Goal: Task Accomplishment & Management: Use online tool/utility

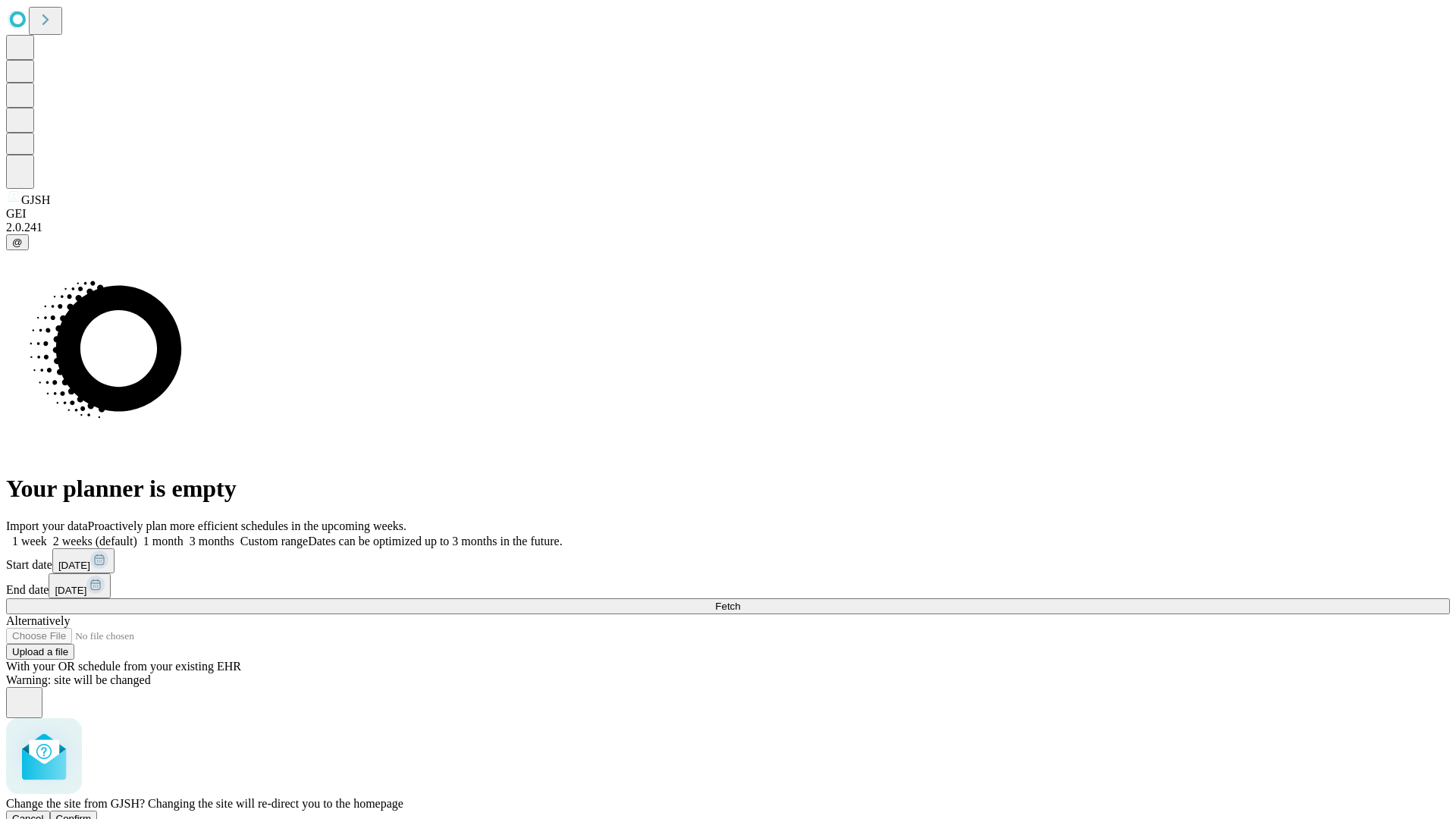
click at [91, 812] on span "Confirm" at bounding box center [74, 817] width 36 height 11
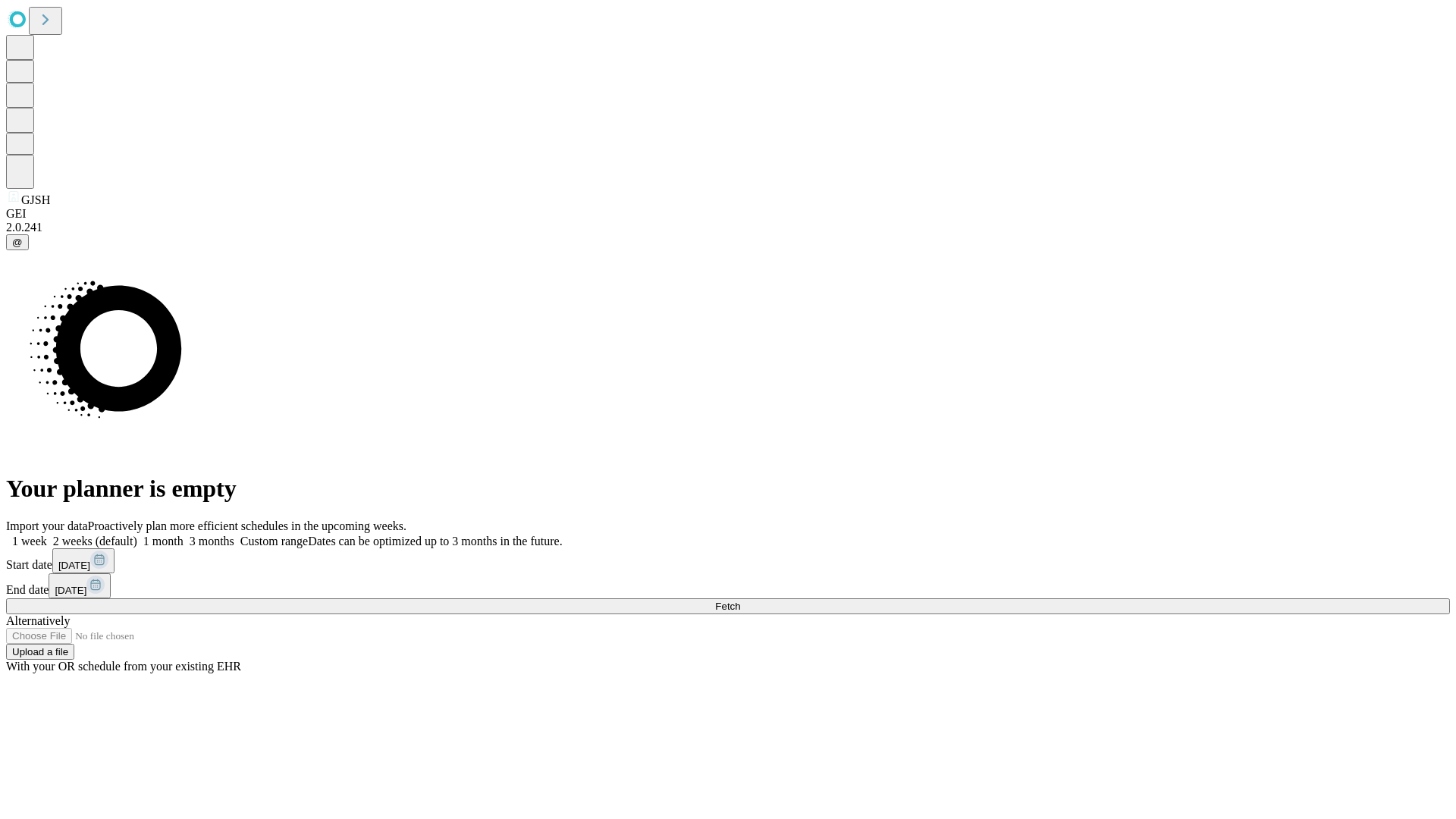
click at [47, 535] on label "1 week" at bounding box center [26, 541] width 41 height 13
click at [740, 600] on span "Fetch" at bounding box center [727, 605] width 25 height 11
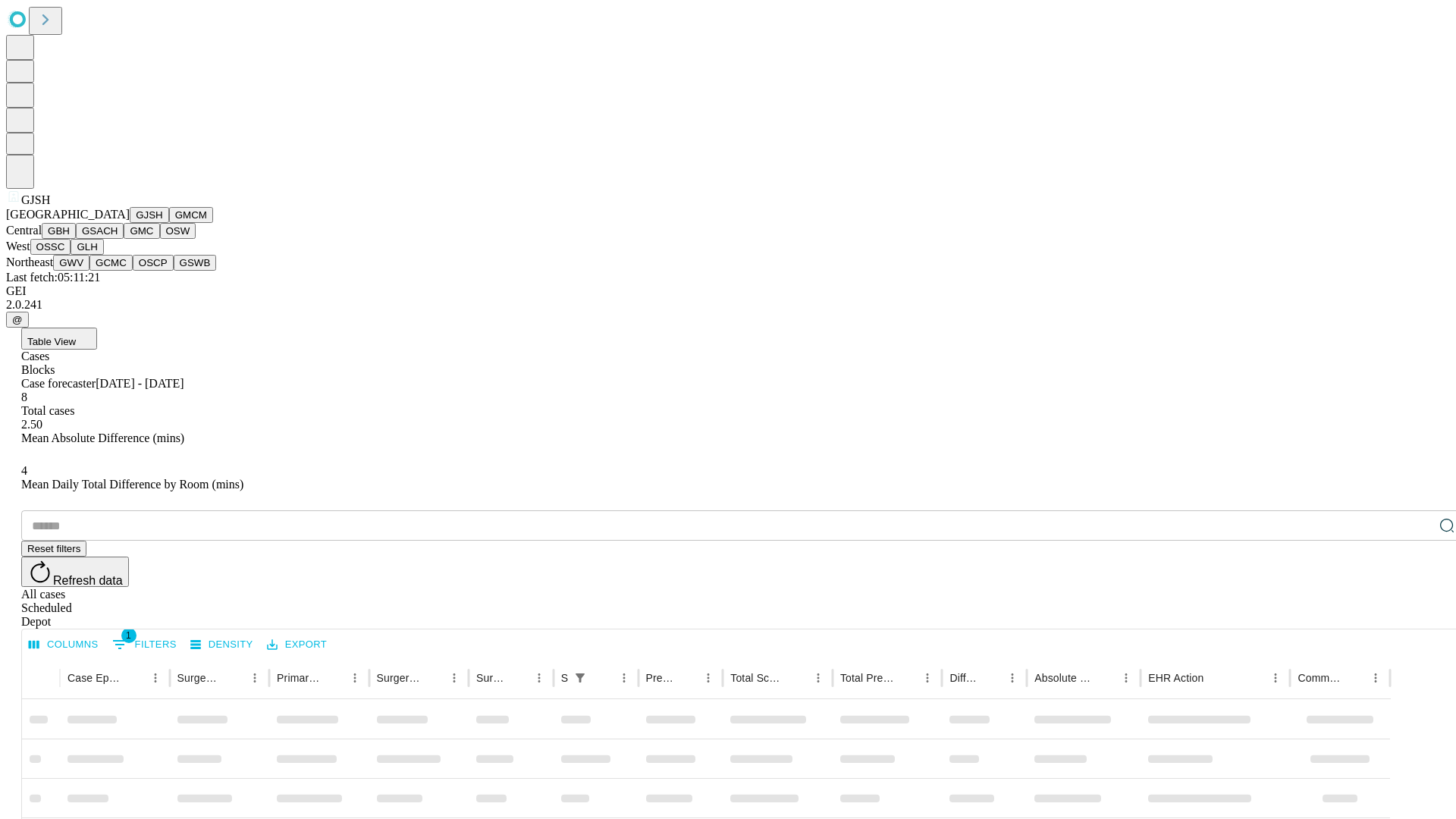
click at [169, 223] on button "GMCM" at bounding box center [191, 214] width 44 height 16
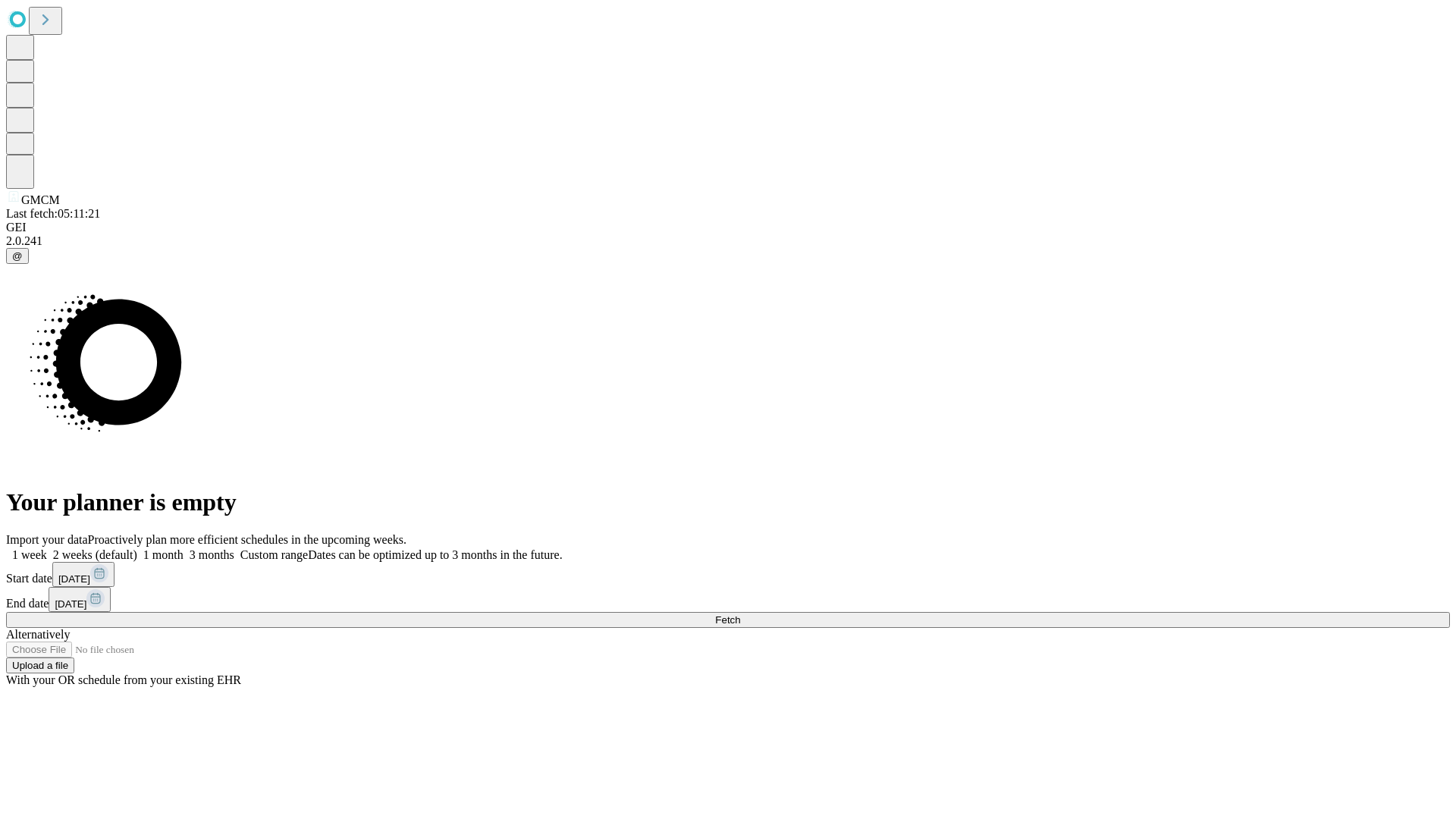
click at [47, 548] on label "1 week" at bounding box center [26, 554] width 41 height 13
click at [740, 614] on span "Fetch" at bounding box center [727, 619] width 25 height 11
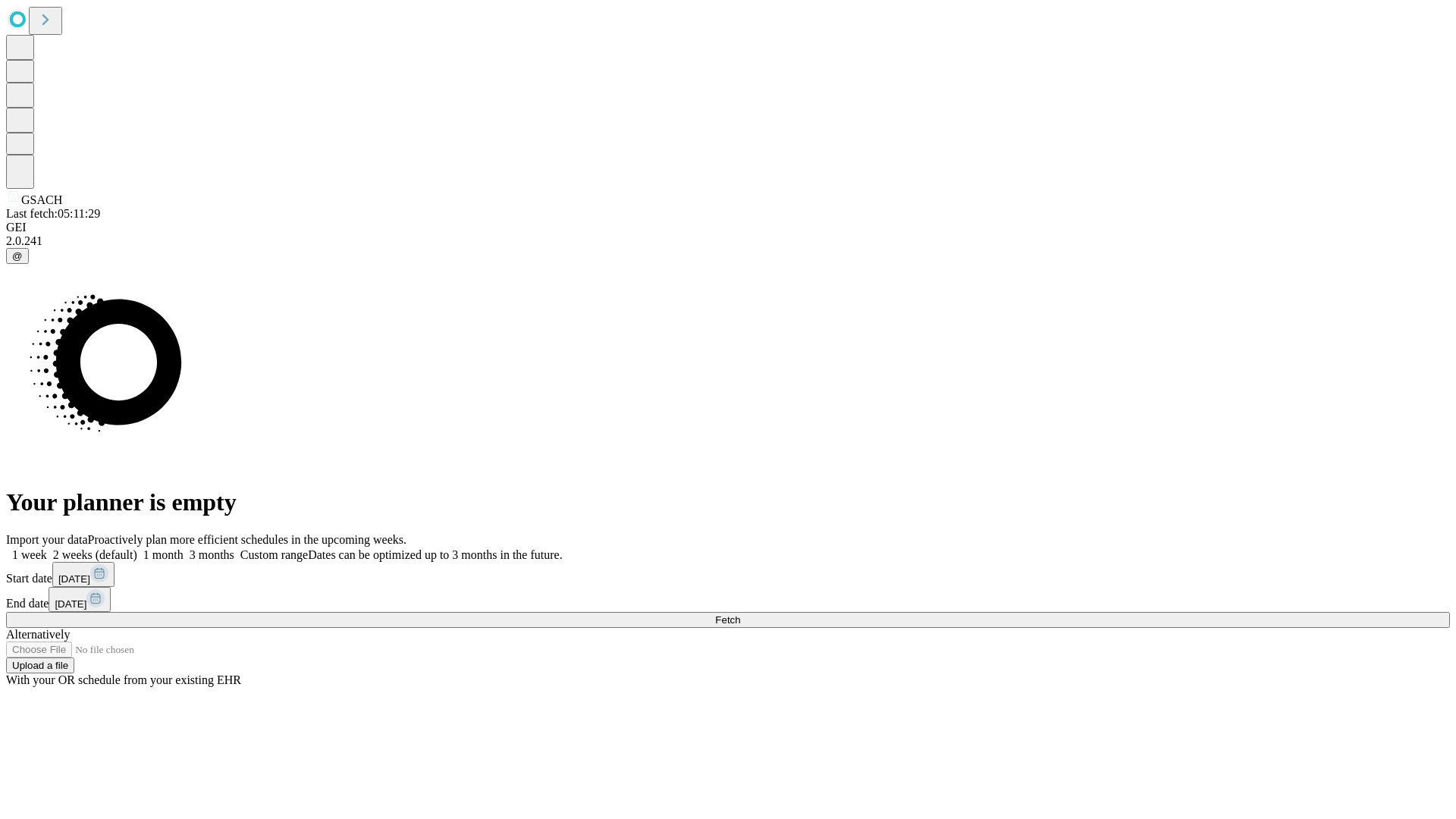
click at [47, 548] on label "1 week" at bounding box center [26, 554] width 41 height 13
click at [740, 614] on span "Fetch" at bounding box center [727, 619] width 25 height 11
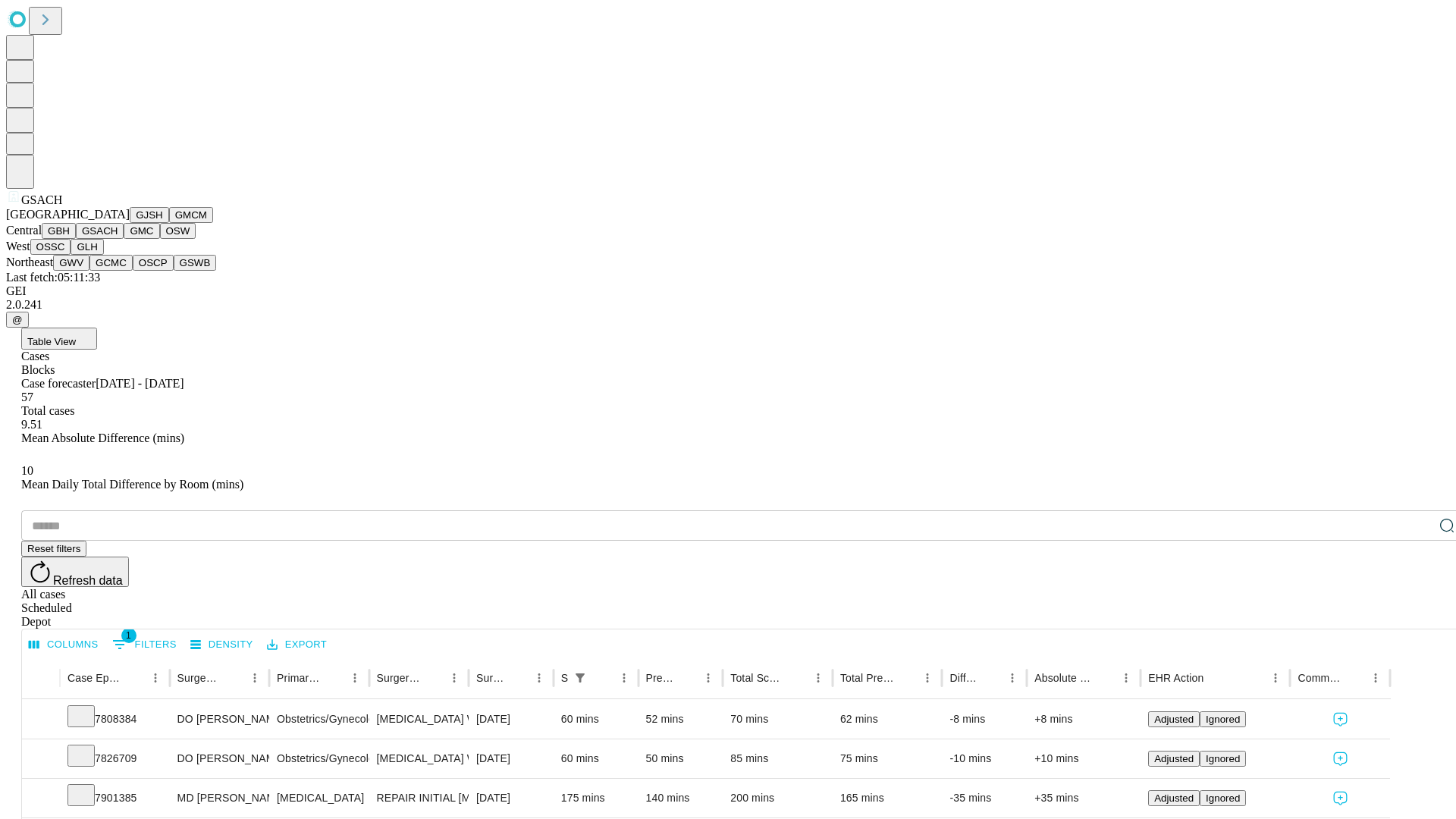
click at [124, 239] on button "GMC" at bounding box center [142, 231] width 36 height 16
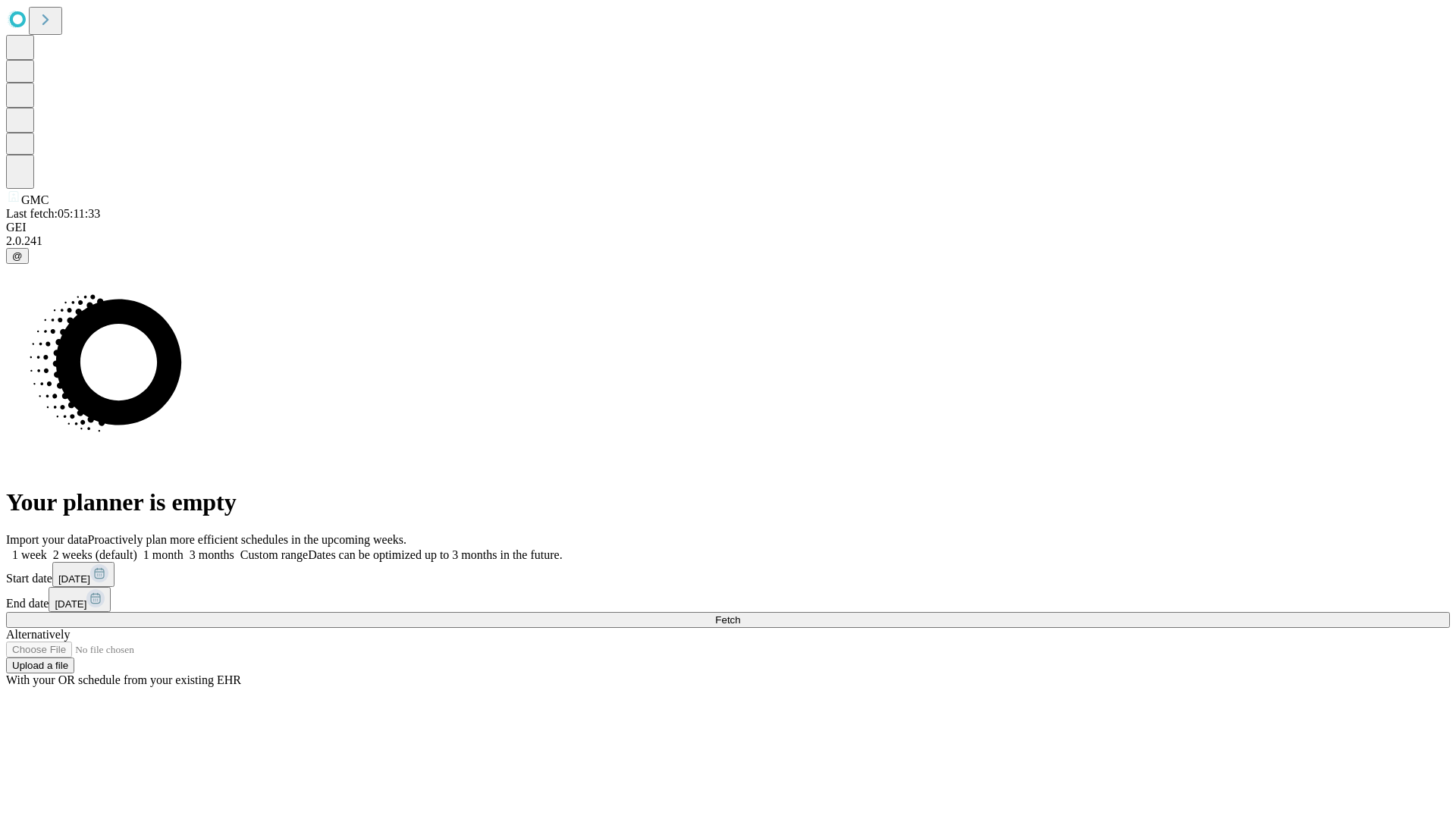
click at [47, 548] on label "1 week" at bounding box center [26, 554] width 41 height 13
click at [740, 614] on span "Fetch" at bounding box center [727, 619] width 25 height 11
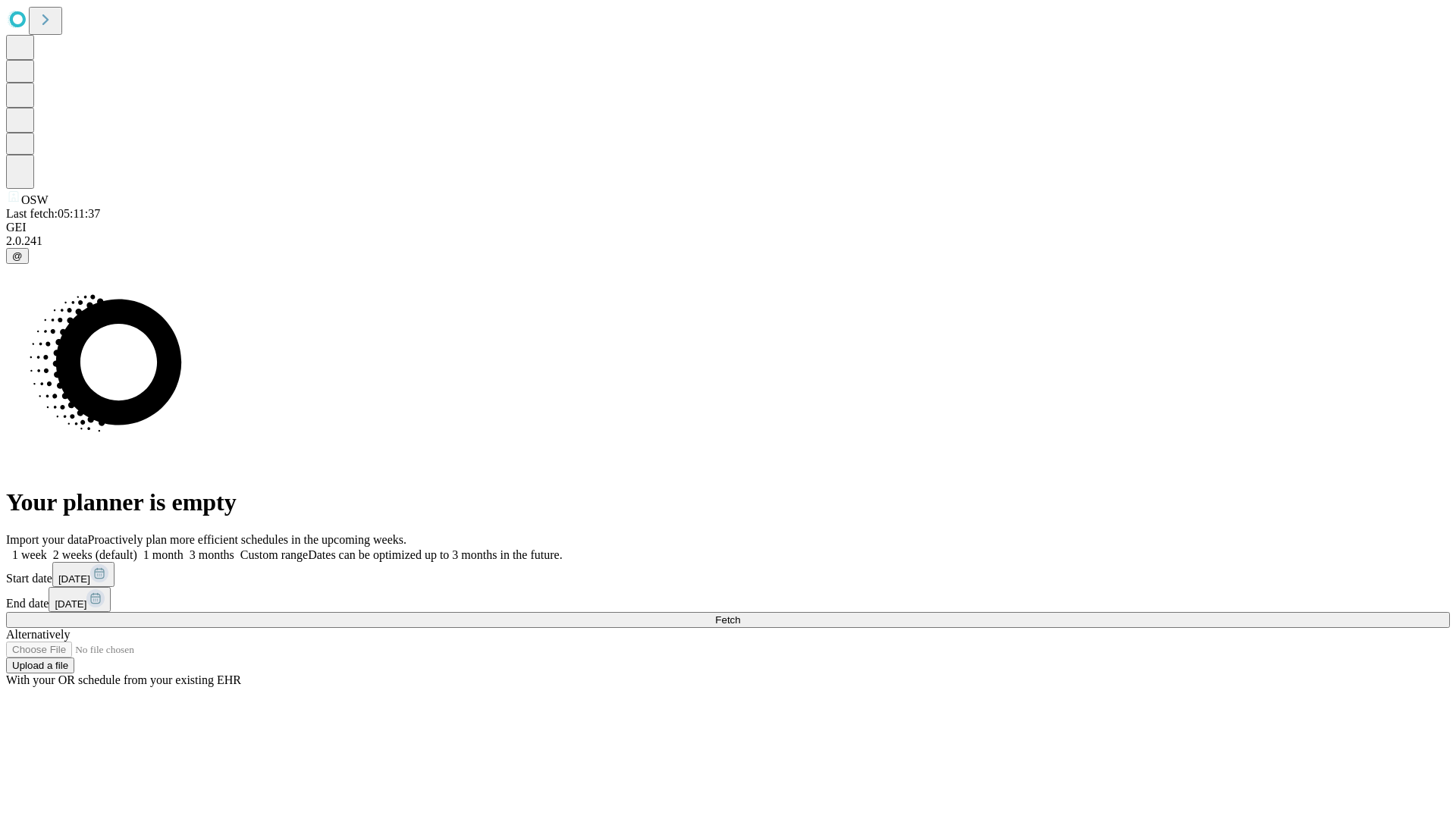
click at [47, 548] on label "1 week" at bounding box center [26, 554] width 41 height 13
click at [740, 614] on span "Fetch" at bounding box center [727, 619] width 25 height 11
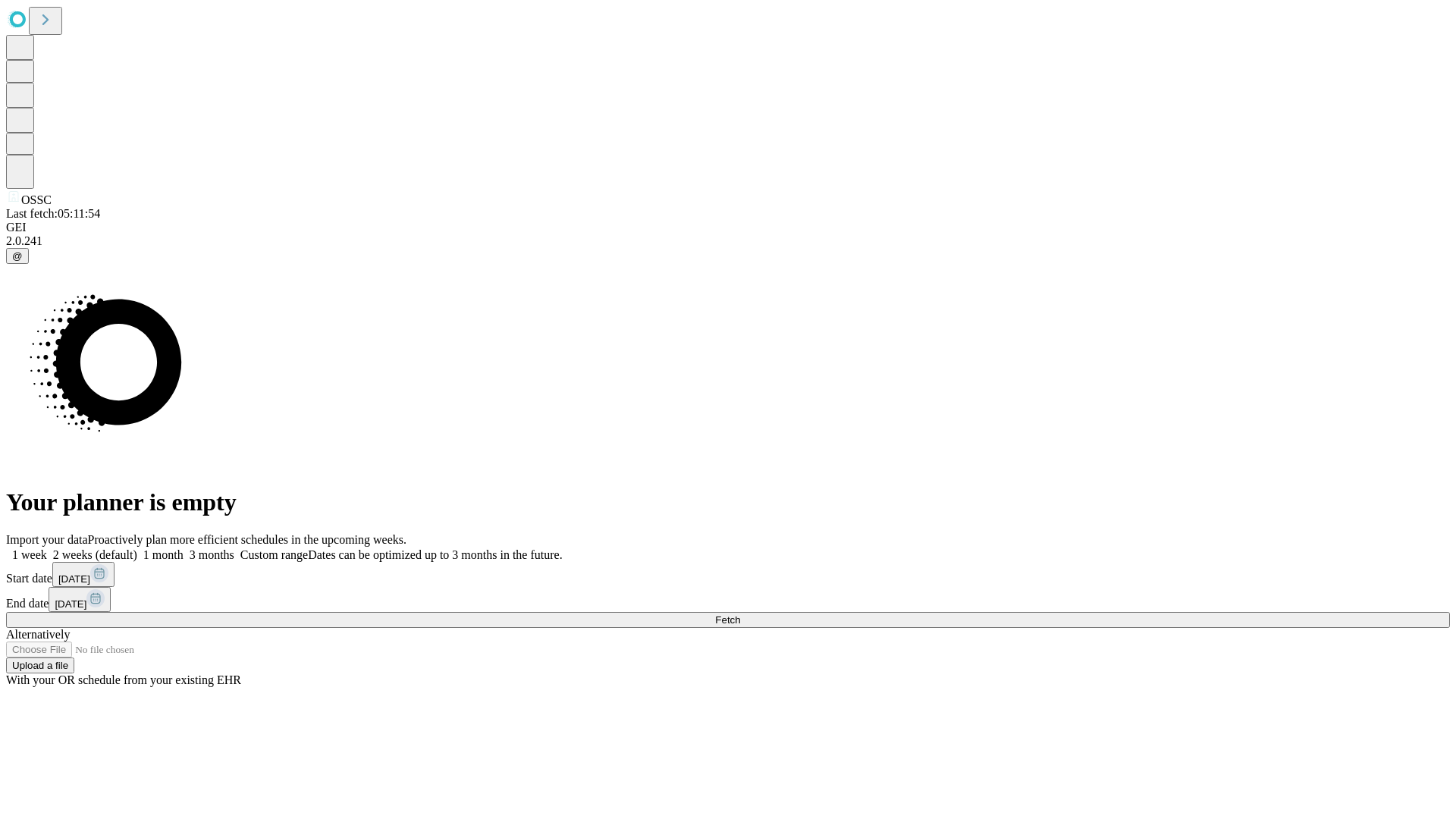
click at [47, 548] on label "1 week" at bounding box center [26, 554] width 41 height 13
click at [740, 614] on span "Fetch" at bounding box center [727, 619] width 25 height 11
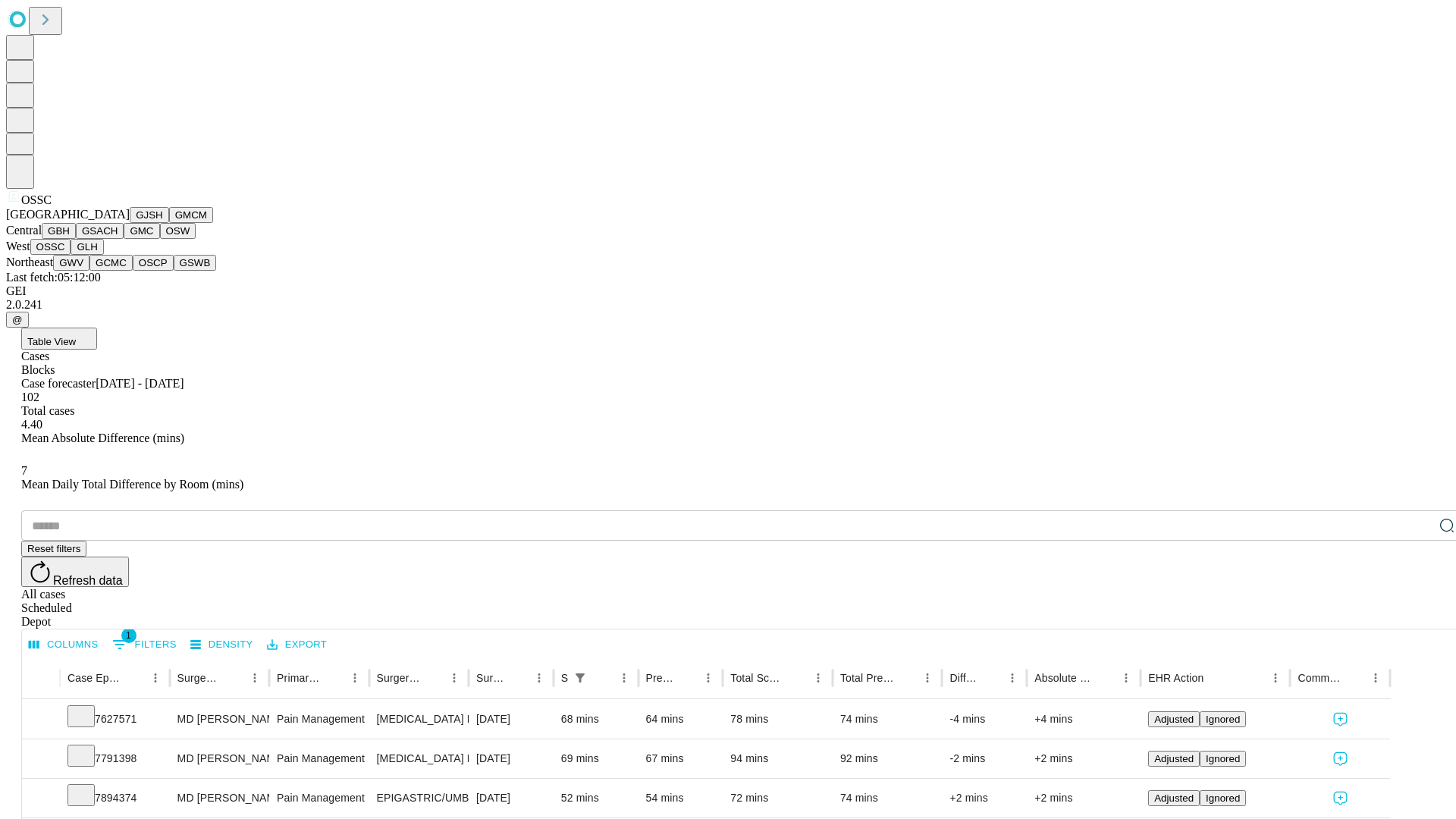
click at [103, 254] on button "GLH" at bounding box center [87, 247] width 32 height 16
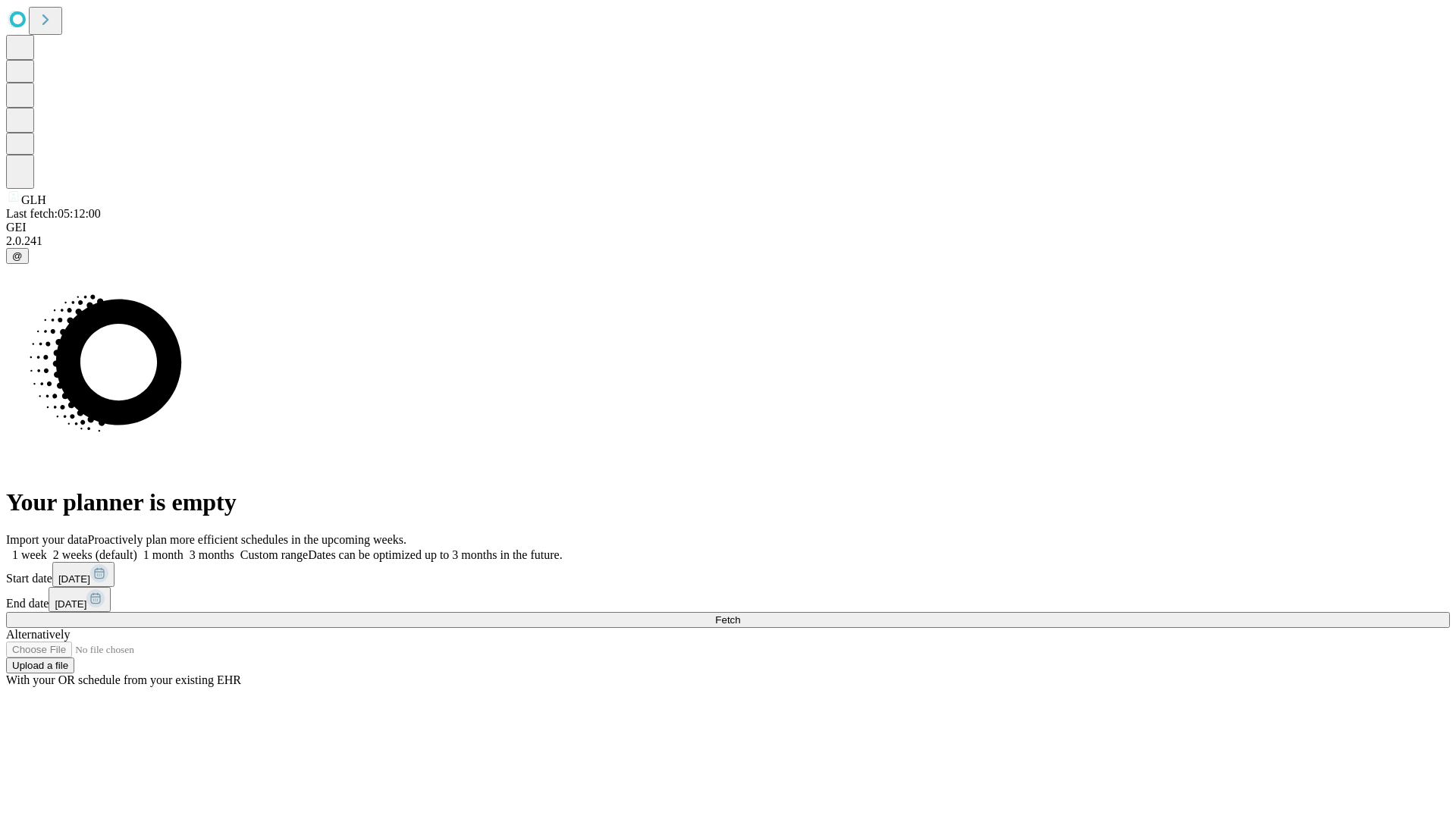
click at [47, 548] on label "1 week" at bounding box center [26, 554] width 41 height 13
click at [740, 614] on span "Fetch" at bounding box center [727, 619] width 25 height 11
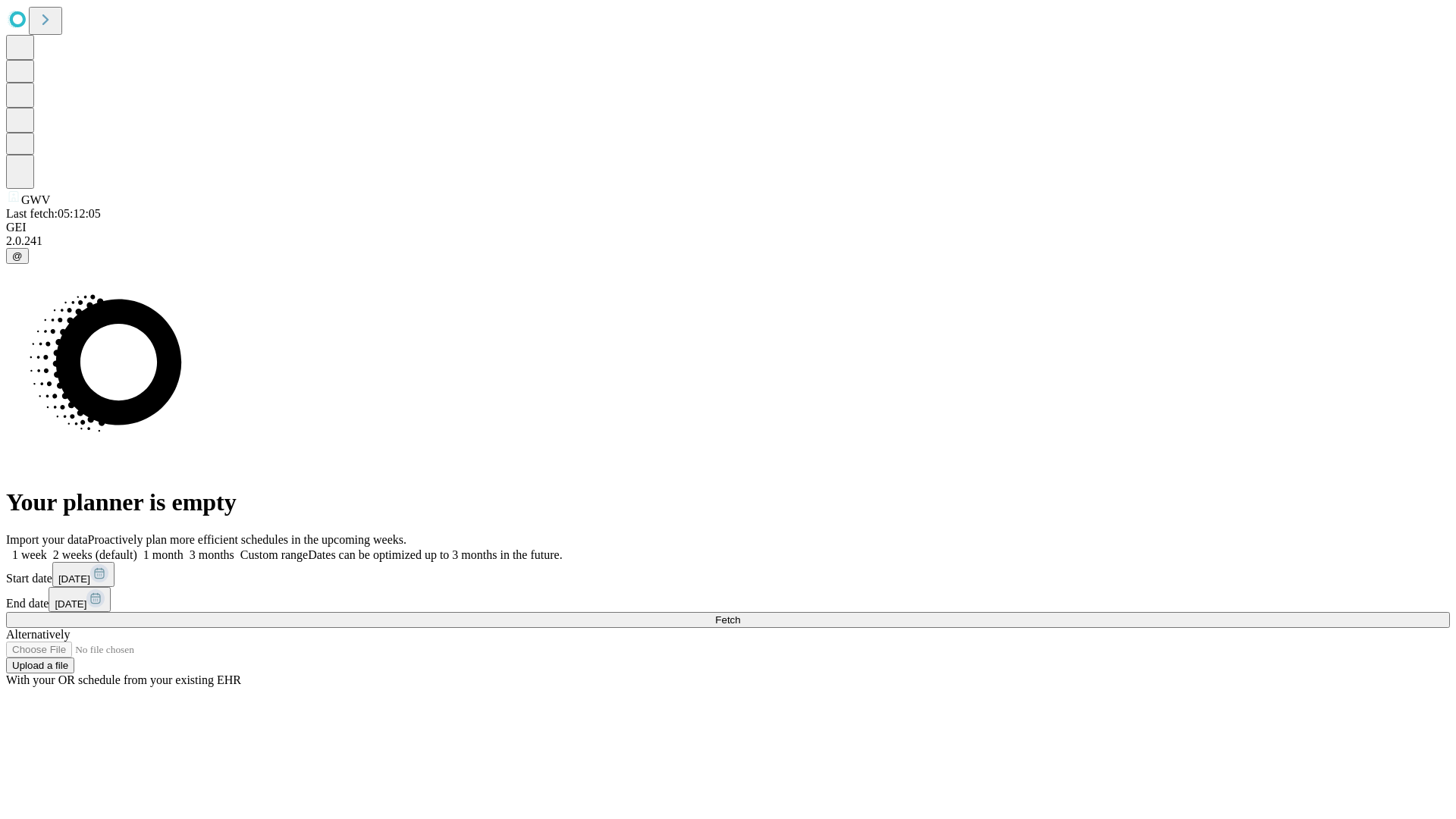
click at [47, 548] on label "1 week" at bounding box center [26, 554] width 41 height 13
click at [740, 614] on span "Fetch" at bounding box center [727, 619] width 25 height 11
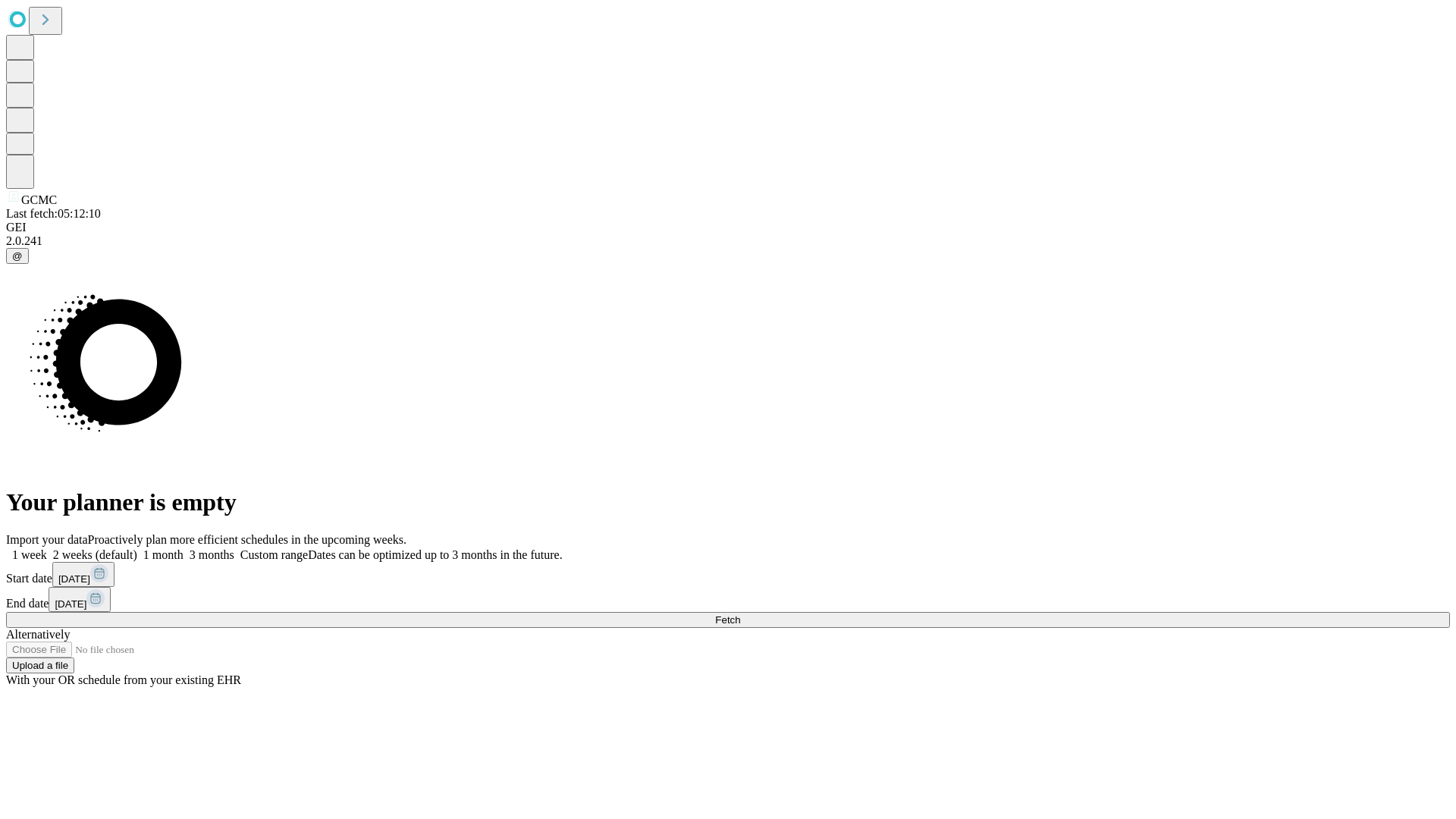
click at [47, 548] on label "1 week" at bounding box center [26, 554] width 41 height 13
click at [740, 614] on span "Fetch" at bounding box center [727, 619] width 25 height 11
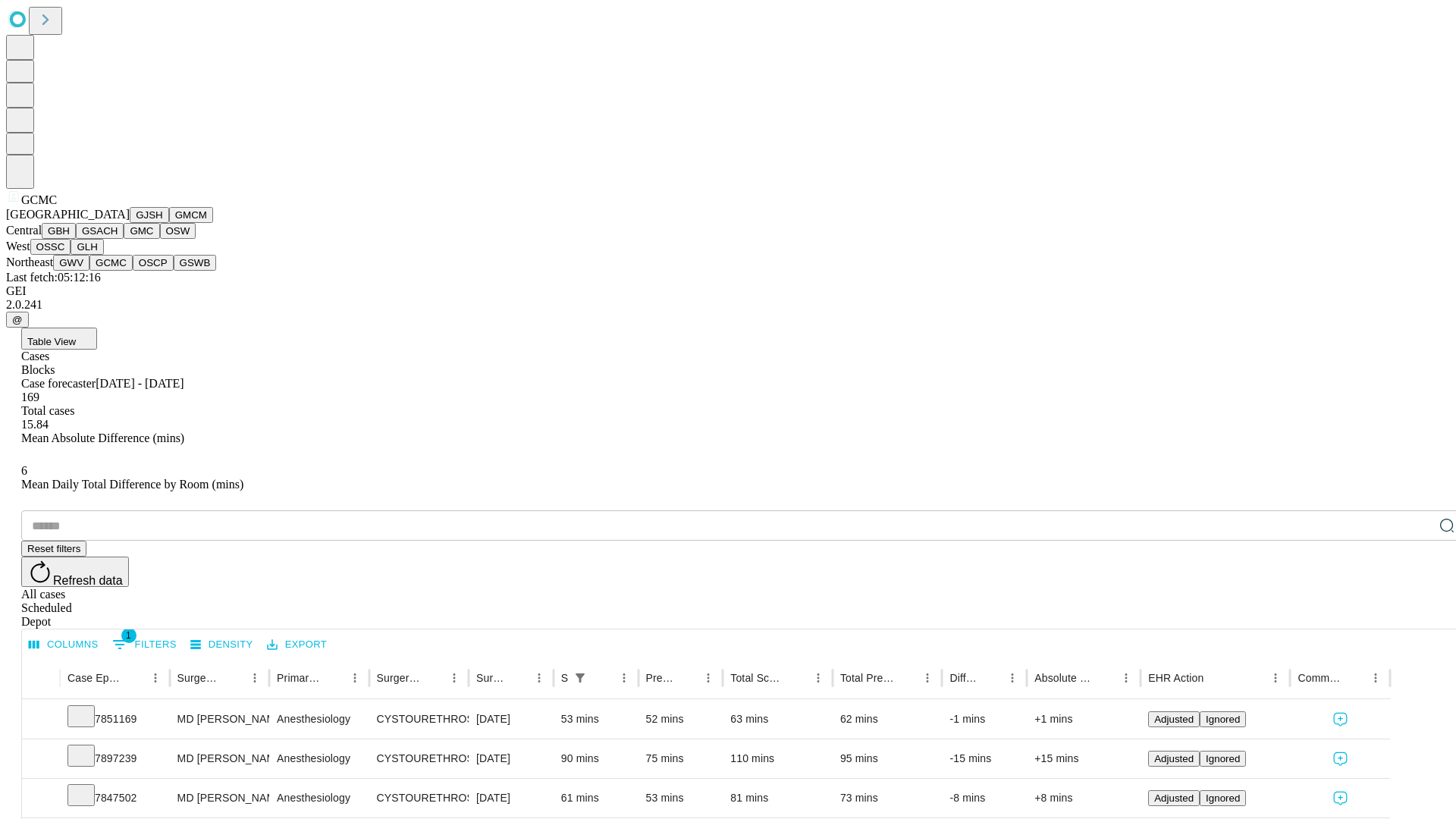
click at [132, 271] on button "OSCP" at bounding box center [153, 262] width 41 height 16
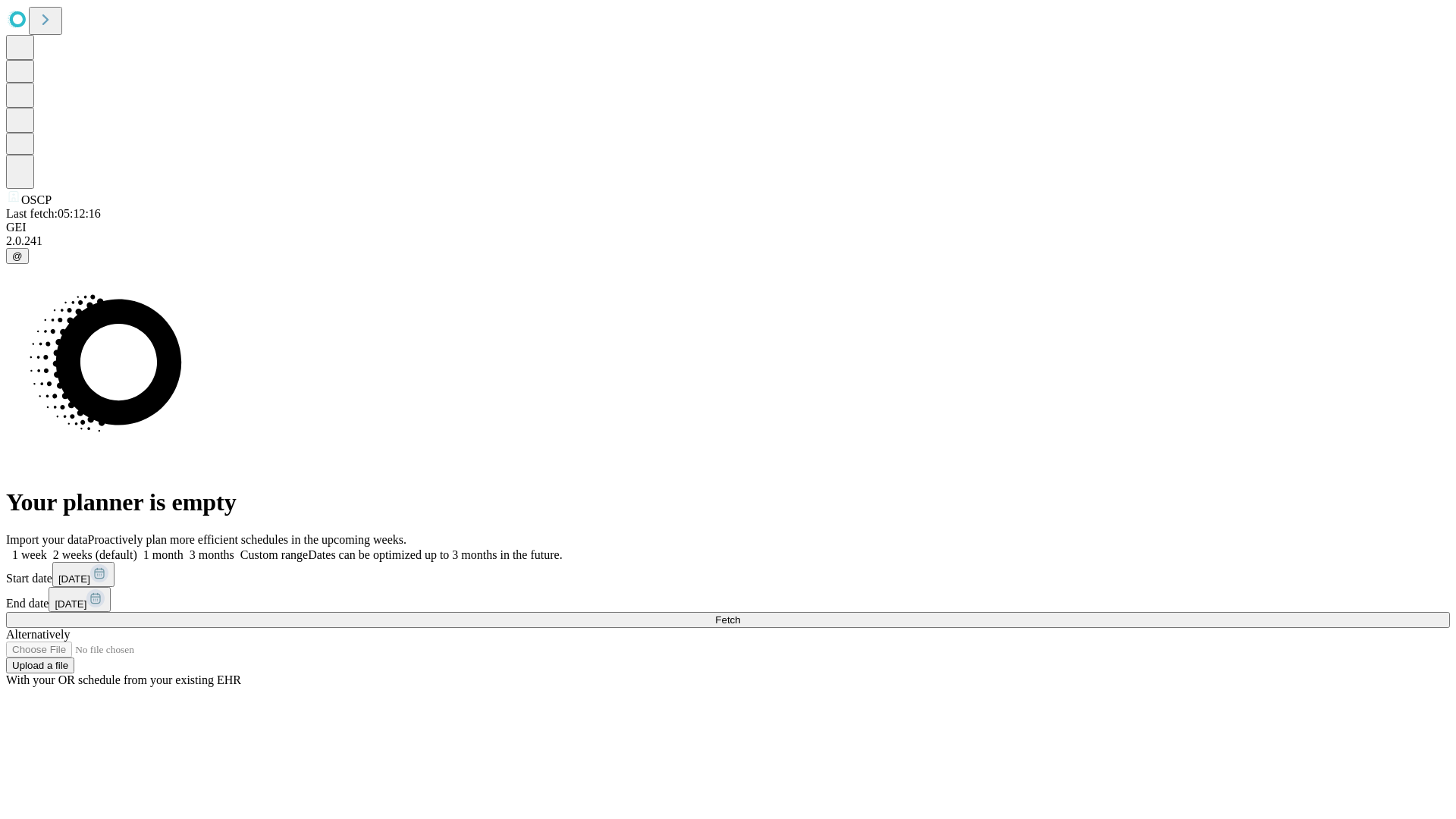
click at [47, 548] on label "1 week" at bounding box center [26, 554] width 41 height 13
click at [740, 614] on span "Fetch" at bounding box center [727, 619] width 25 height 11
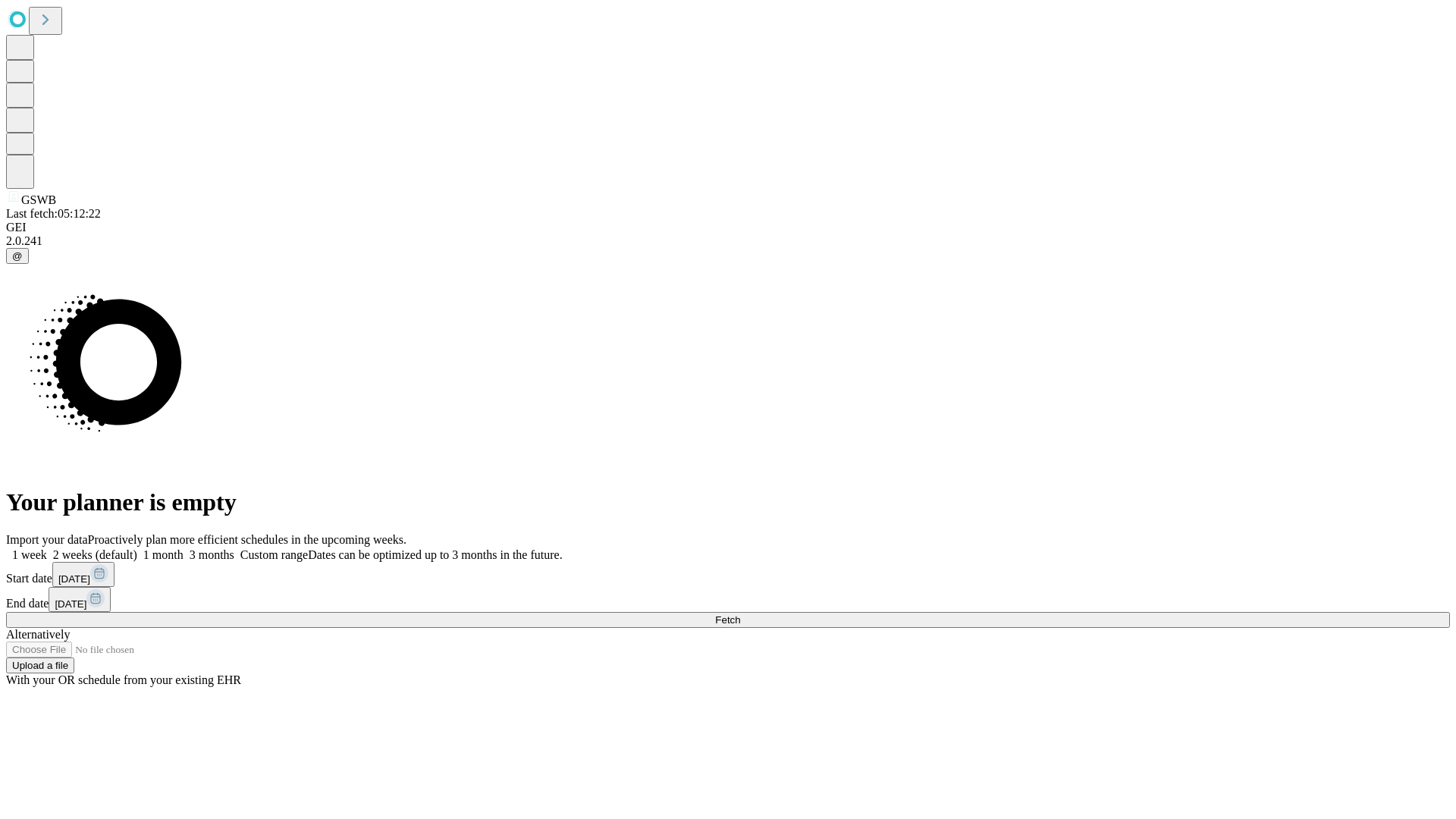
click at [47, 548] on label "1 week" at bounding box center [26, 554] width 41 height 13
click at [740, 614] on span "Fetch" at bounding box center [727, 619] width 25 height 11
